Goal: Task Accomplishment & Management: Manage account settings

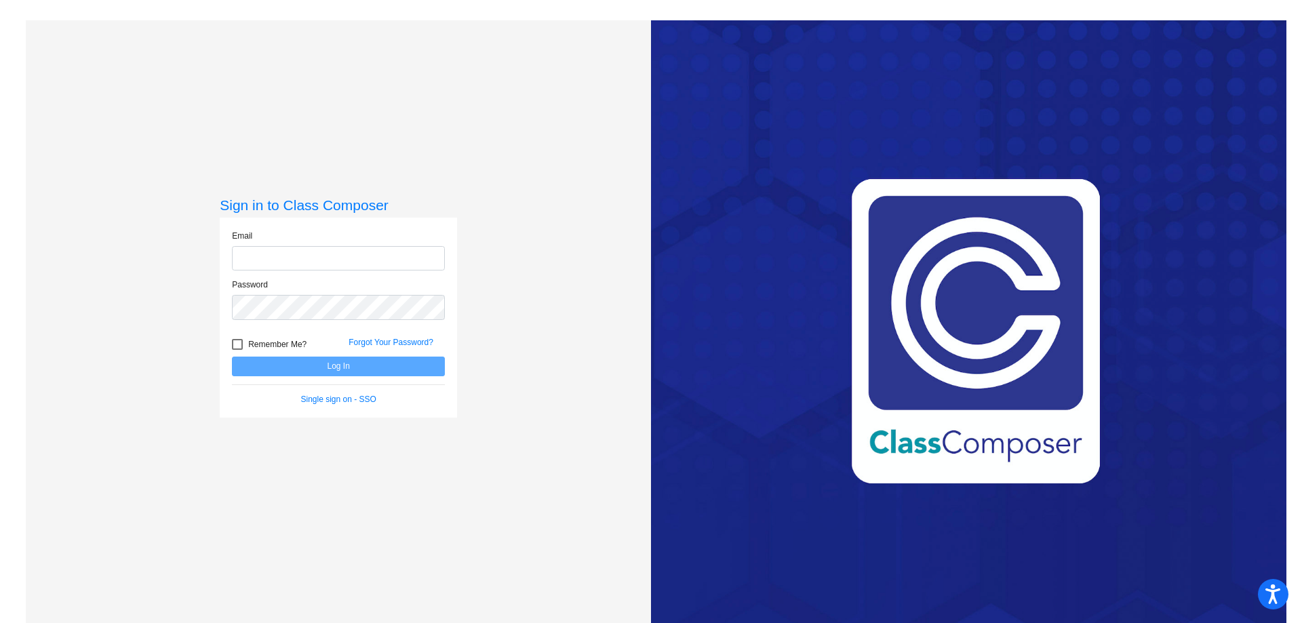
type input "[EMAIL_ADDRESS][DOMAIN_NAME]"
click at [336, 368] on button "Log In" at bounding box center [338, 367] width 213 height 20
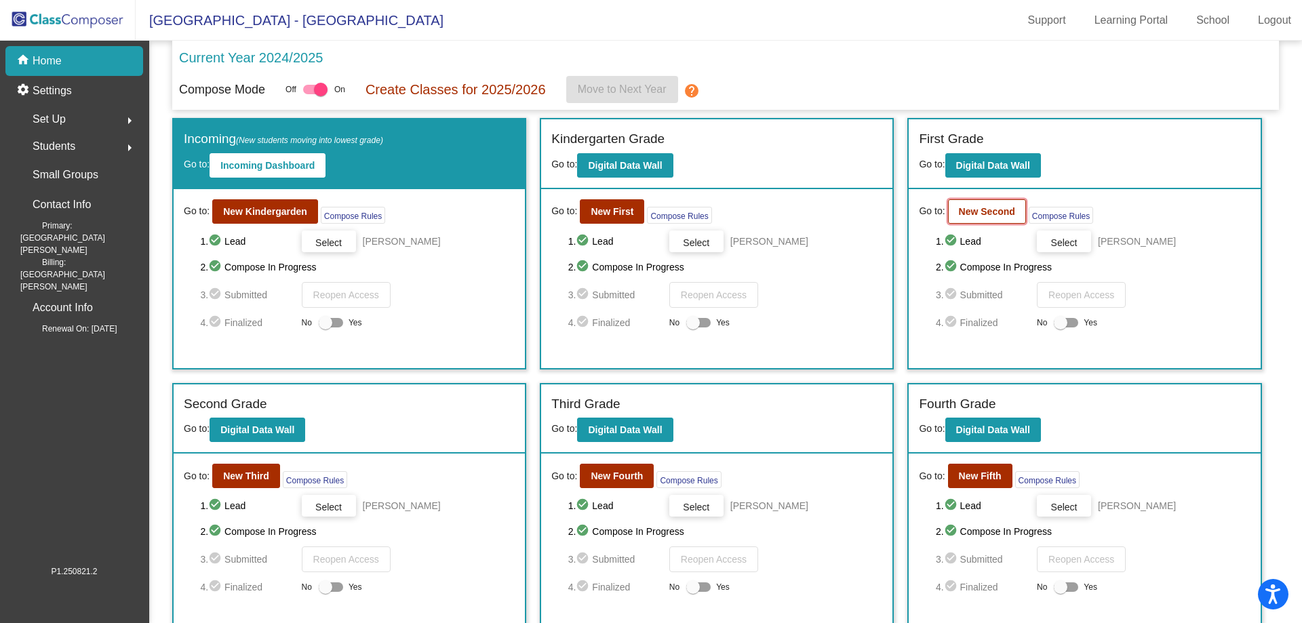
click at [985, 218] on button "New Second" at bounding box center [987, 211] width 78 height 24
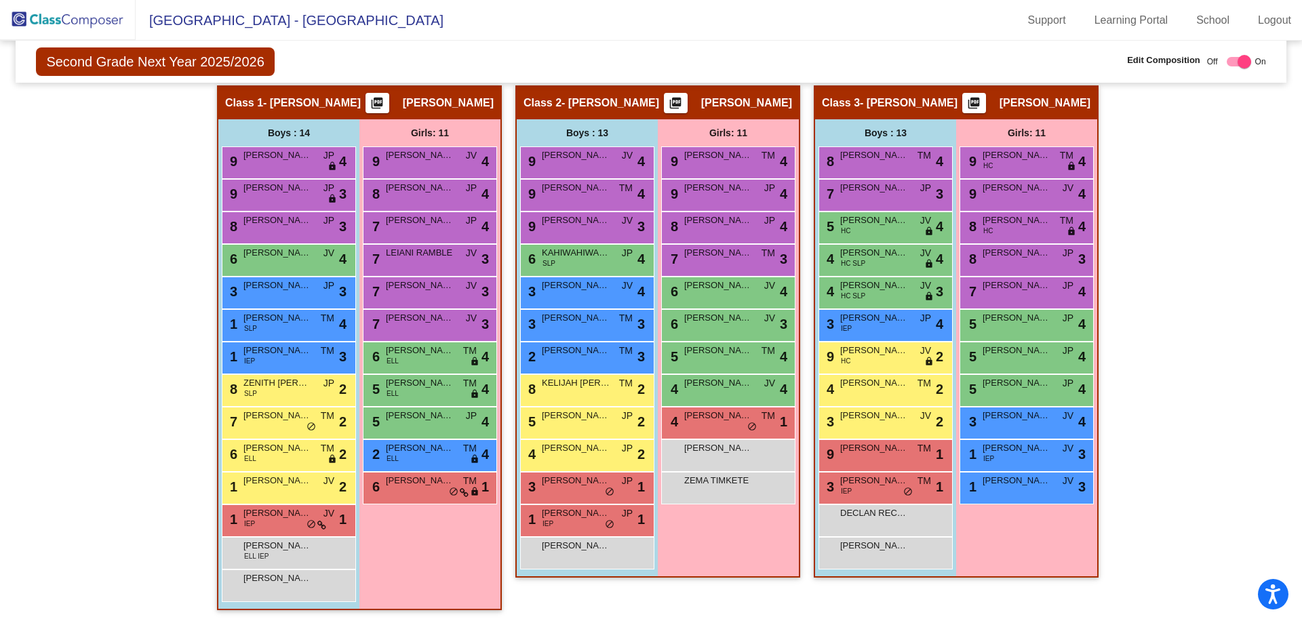
scroll to position [255, 0]
click at [75, 26] on img at bounding box center [68, 20] width 136 height 40
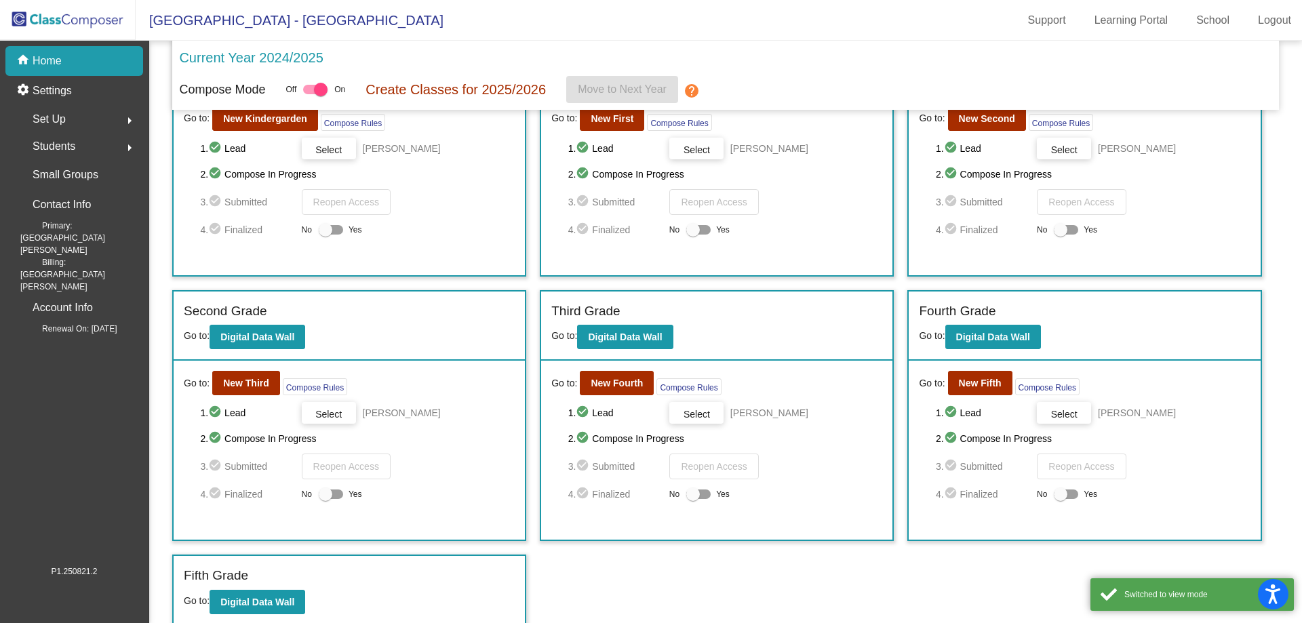
scroll to position [97, 0]
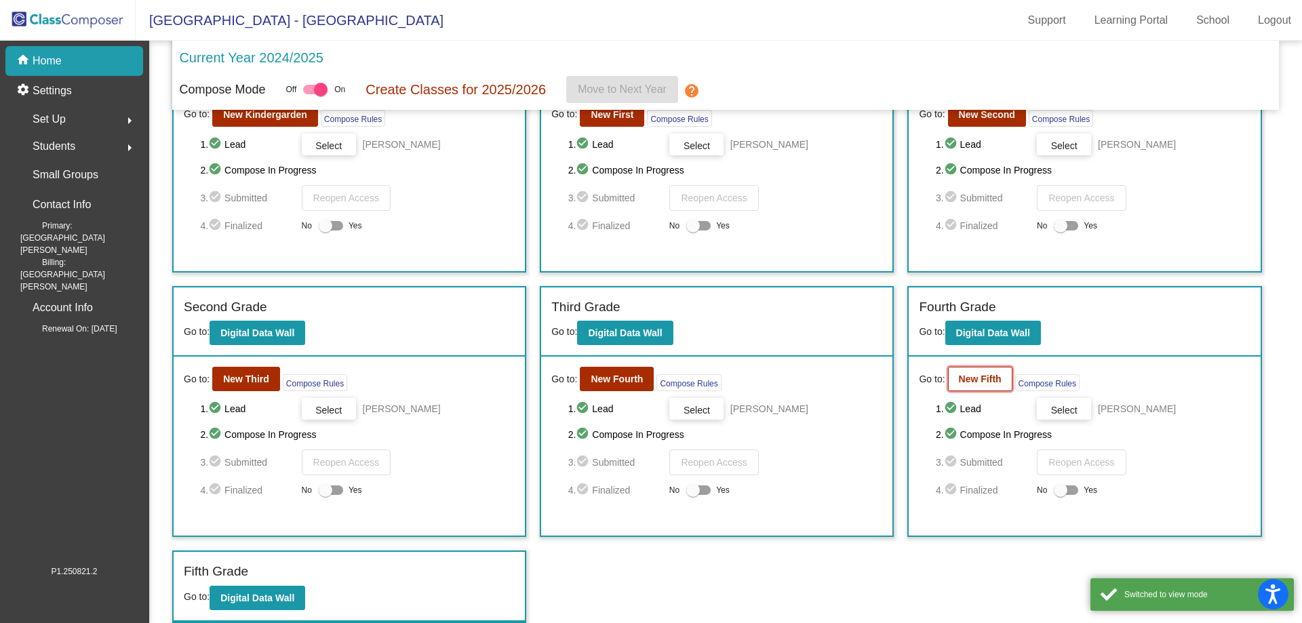
click at [973, 383] on b "New Fifth" at bounding box center [980, 379] width 43 height 11
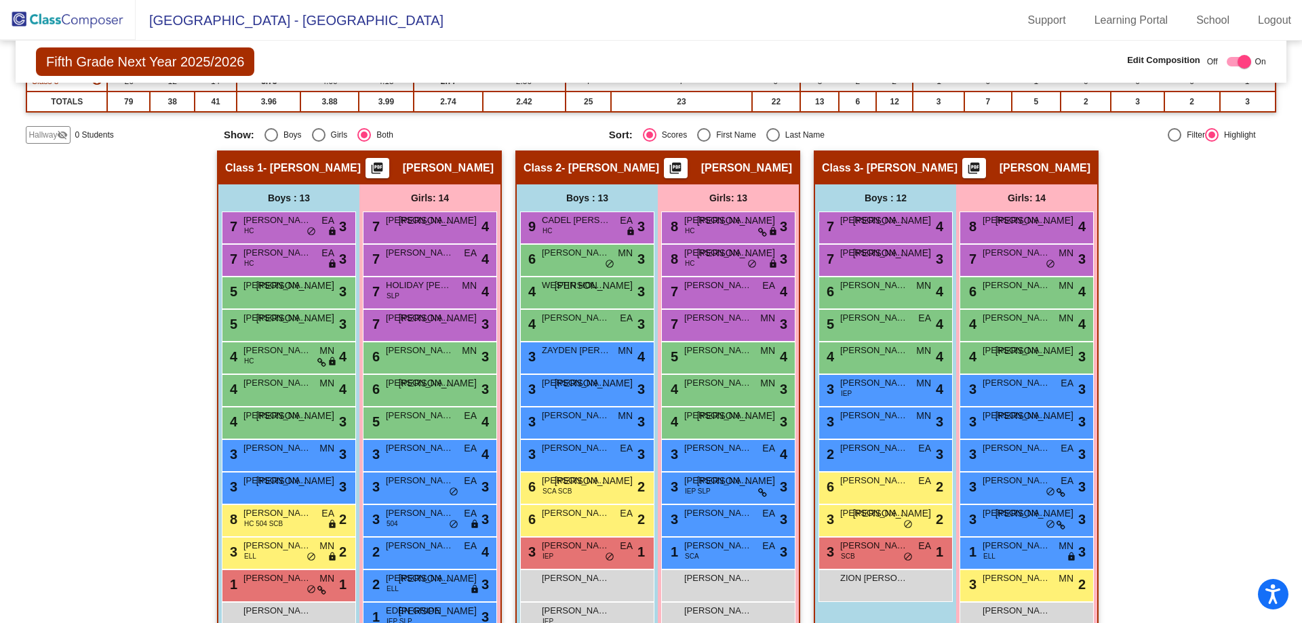
scroll to position [255, 0]
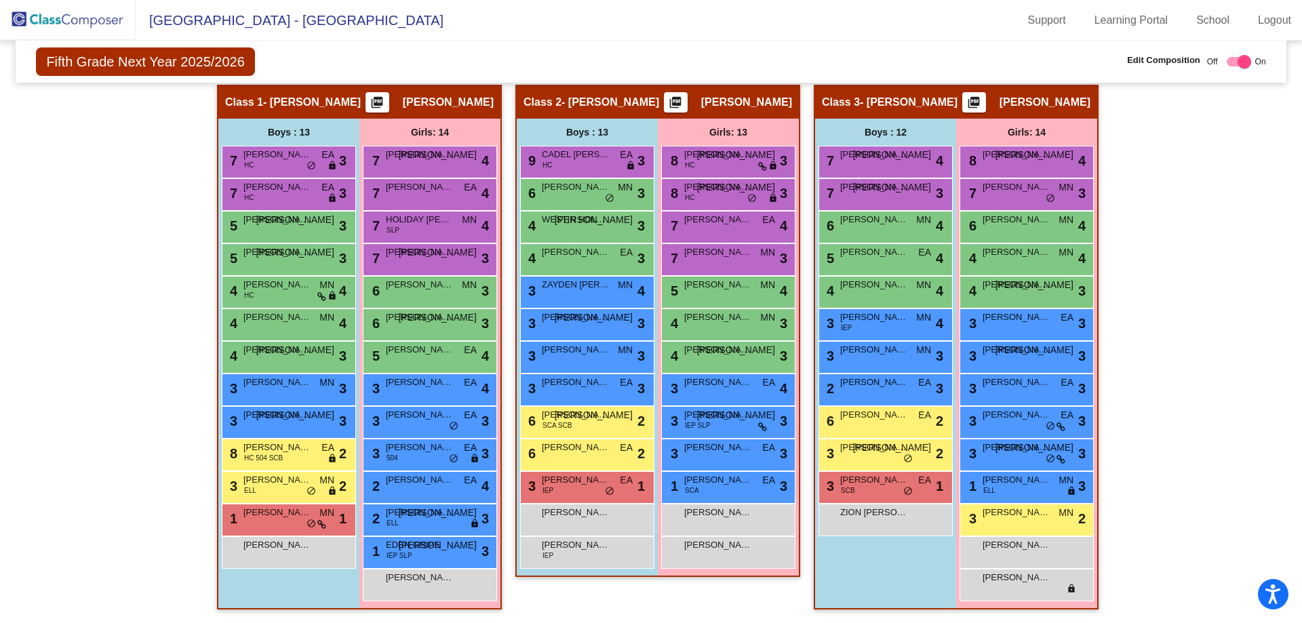
click at [100, 25] on img at bounding box center [68, 20] width 136 height 40
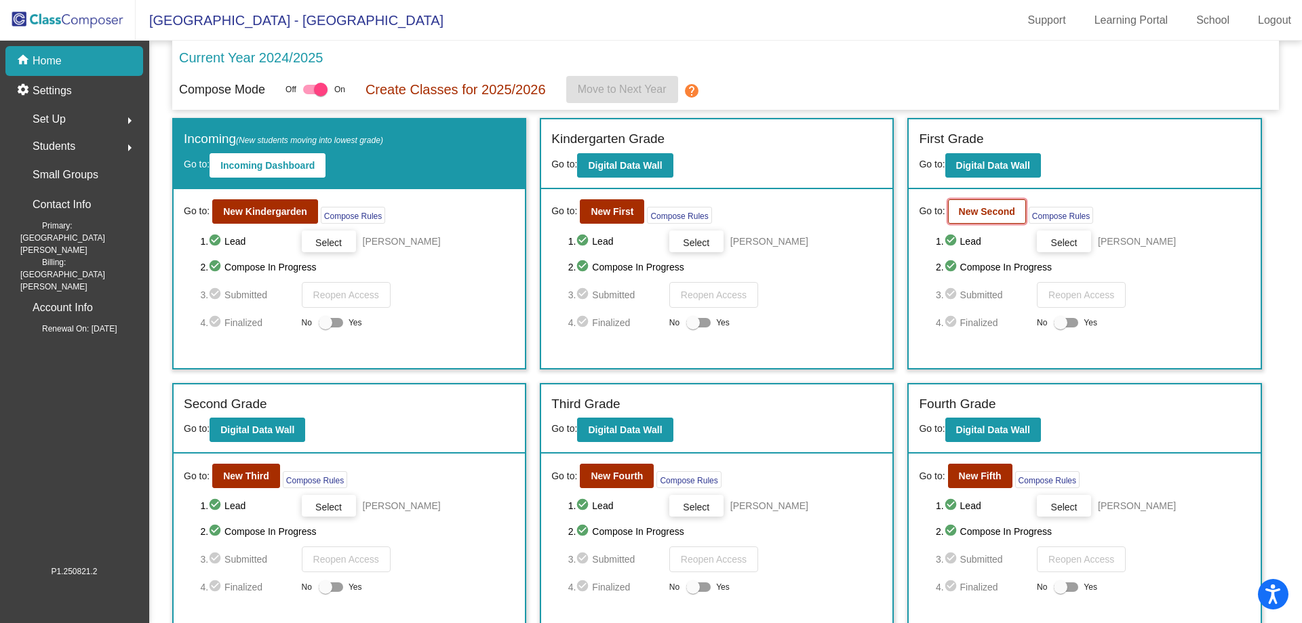
click at [971, 204] on button "New Second" at bounding box center [987, 211] width 78 height 24
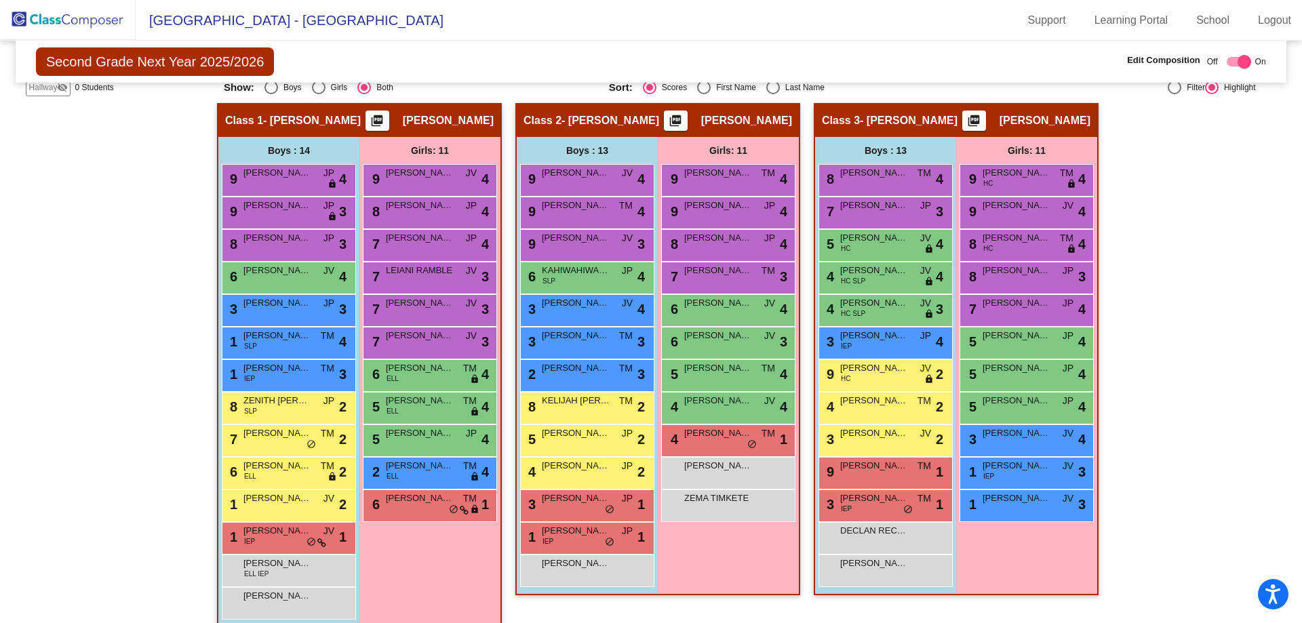
scroll to position [255, 0]
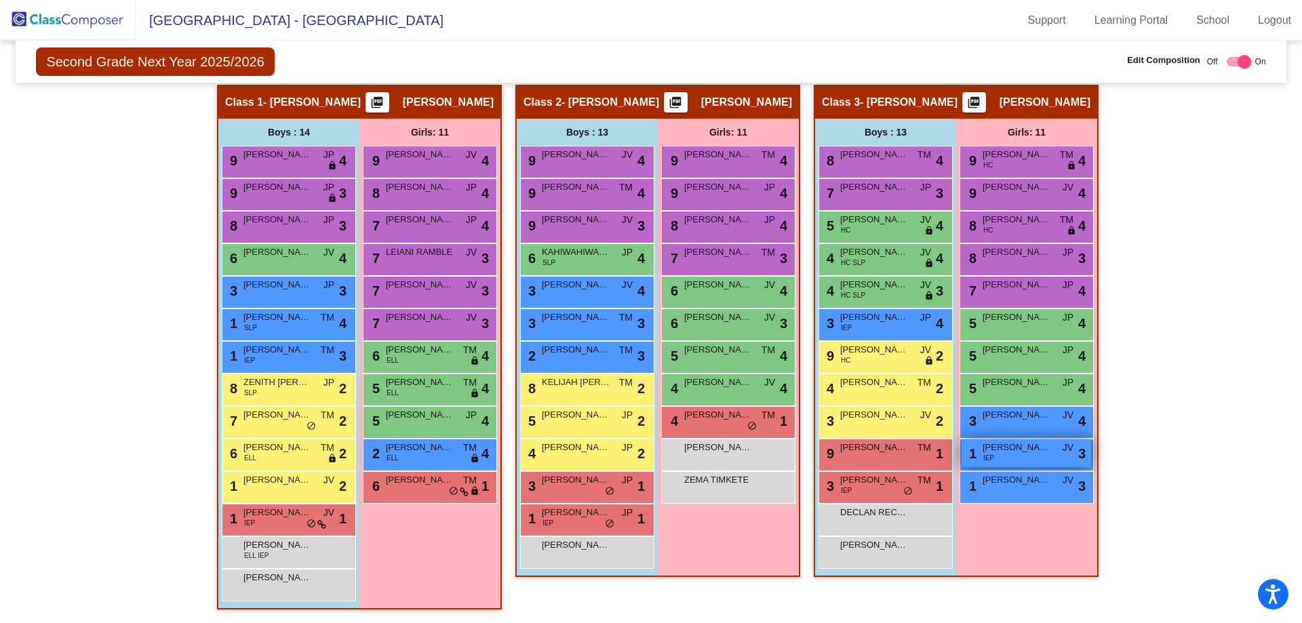
click at [1028, 459] on div "1 [PERSON_NAME] IEP JV lock do_not_disturb_alt 3" at bounding box center [1027, 453] width 130 height 28
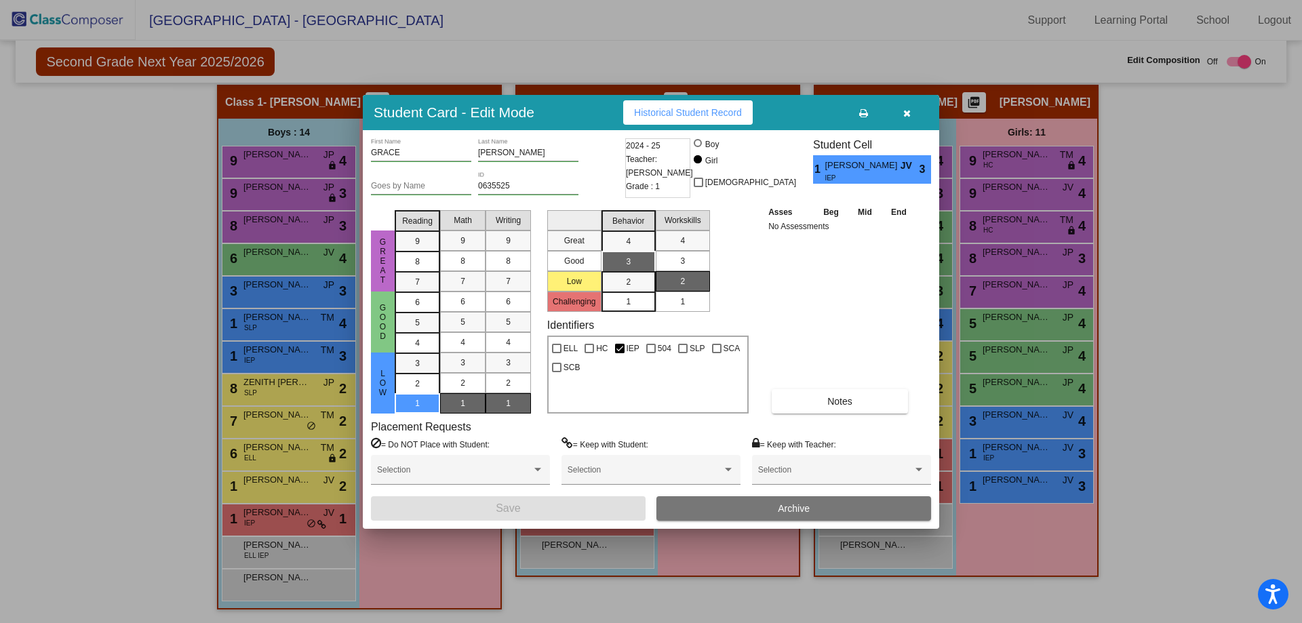
click at [793, 507] on span "Archive" at bounding box center [794, 508] width 32 height 11
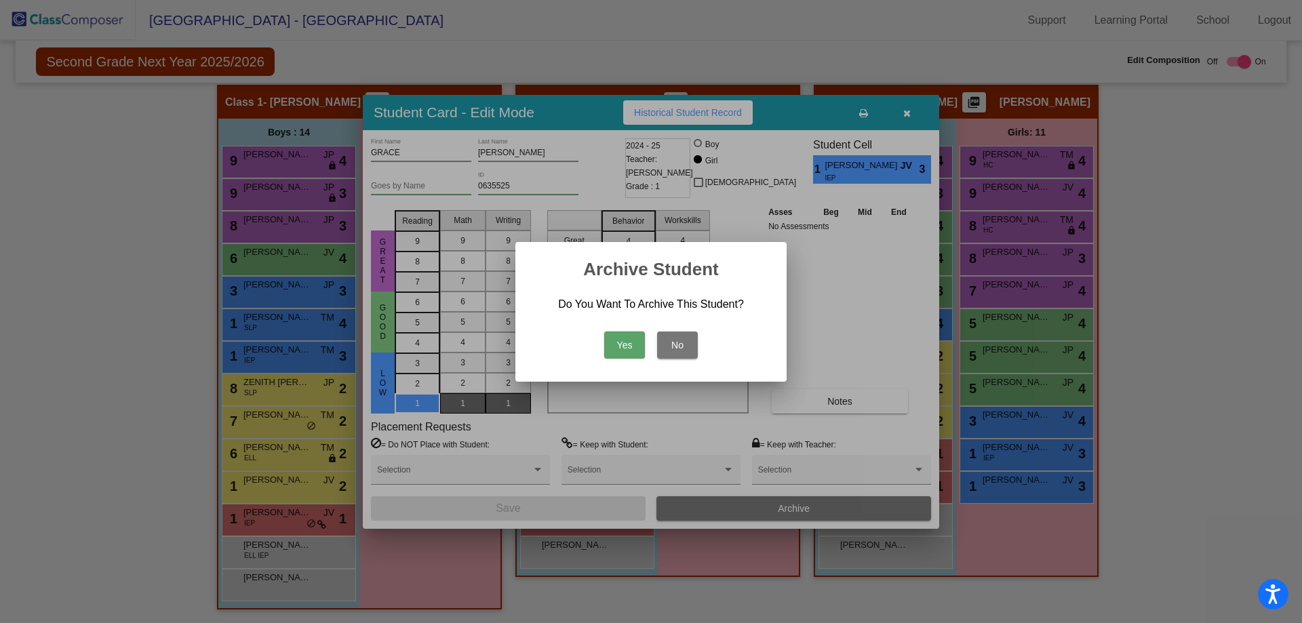
click at [636, 355] on button "Yes" at bounding box center [624, 345] width 41 height 27
